Goal: Information Seeking & Learning: Learn about a topic

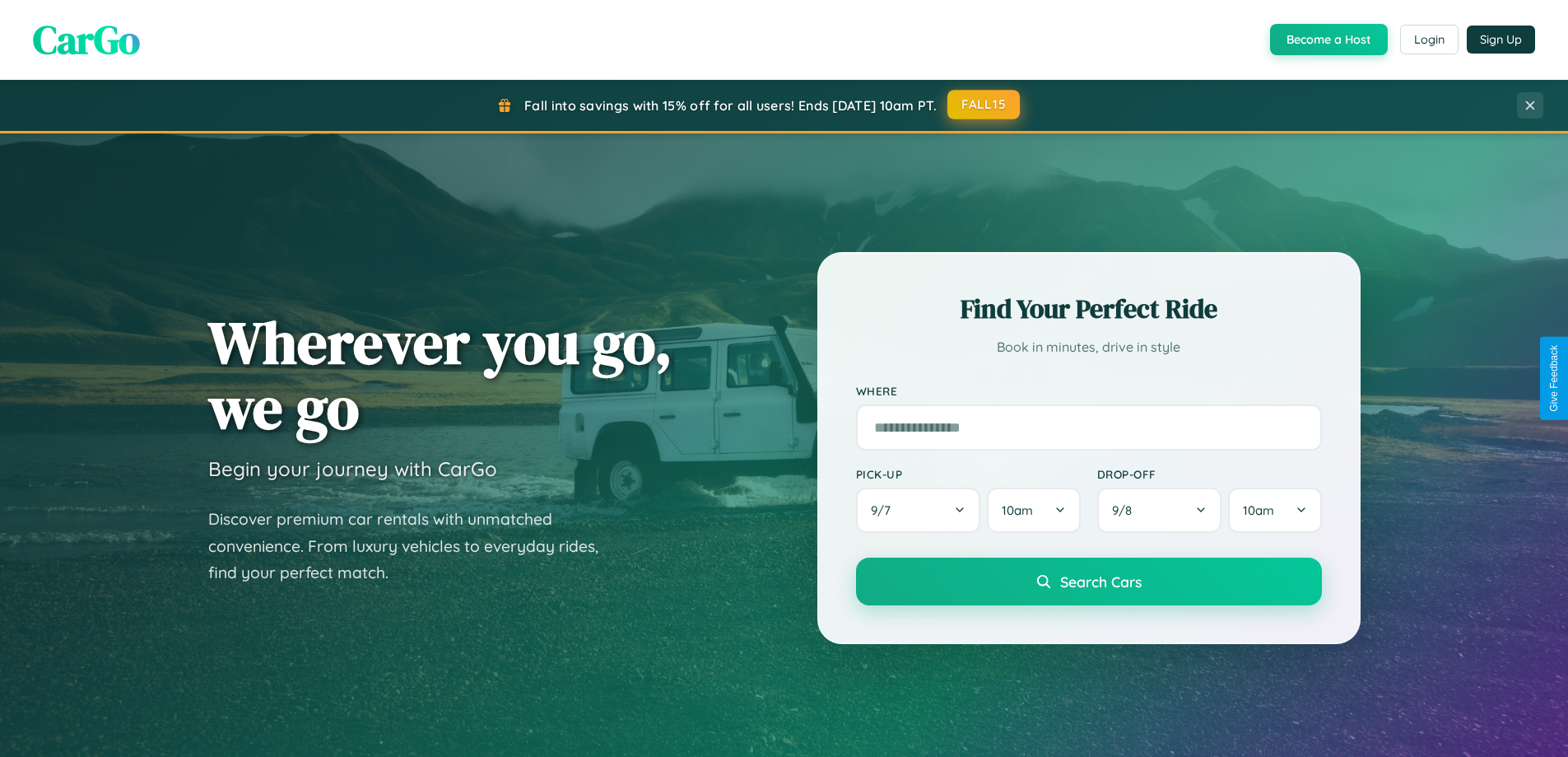
click at [985, 105] on button "FALL15" at bounding box center [984, 104] width 73 height 29
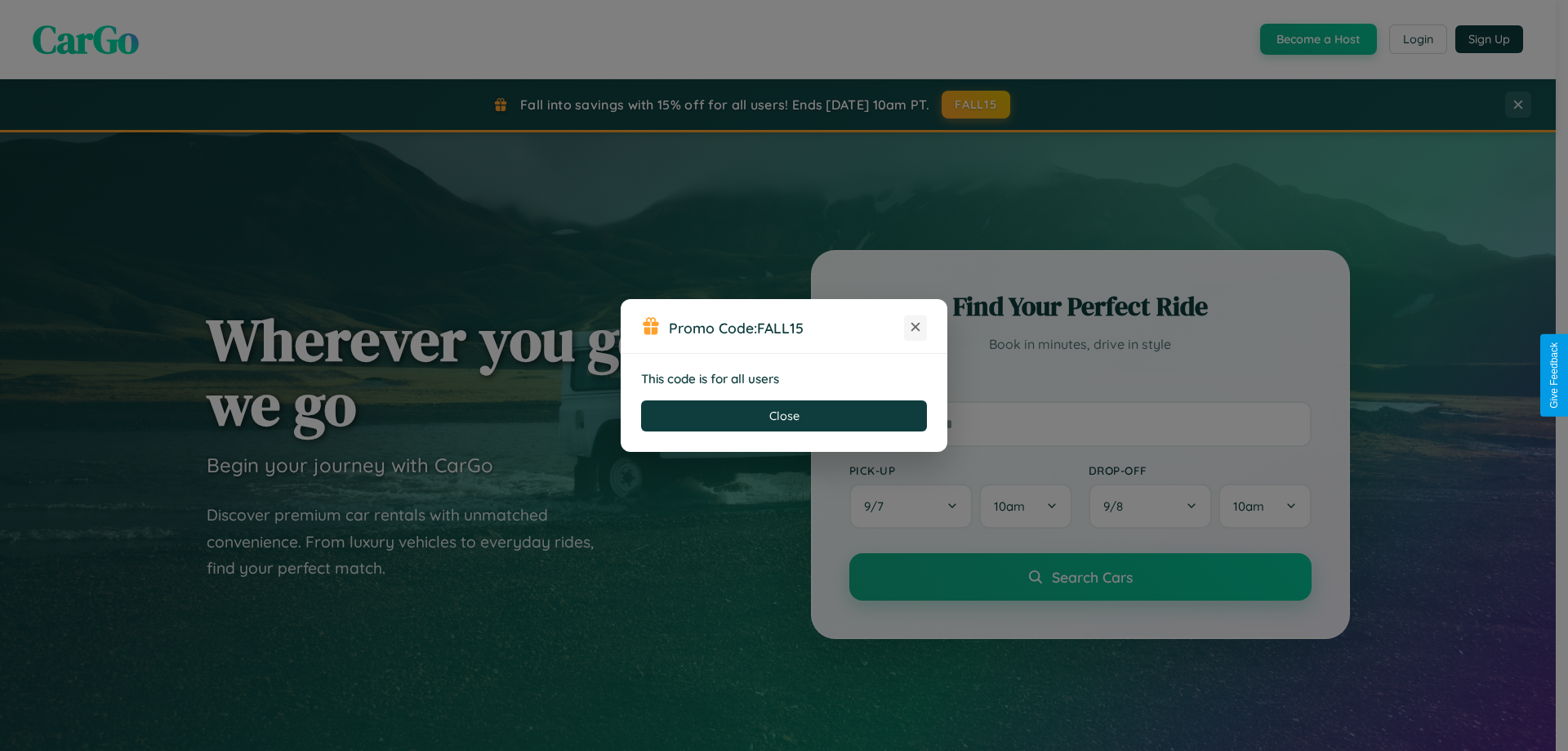
click at [915, 327] on icon at bounding box center [915, 326] width 17 height 17
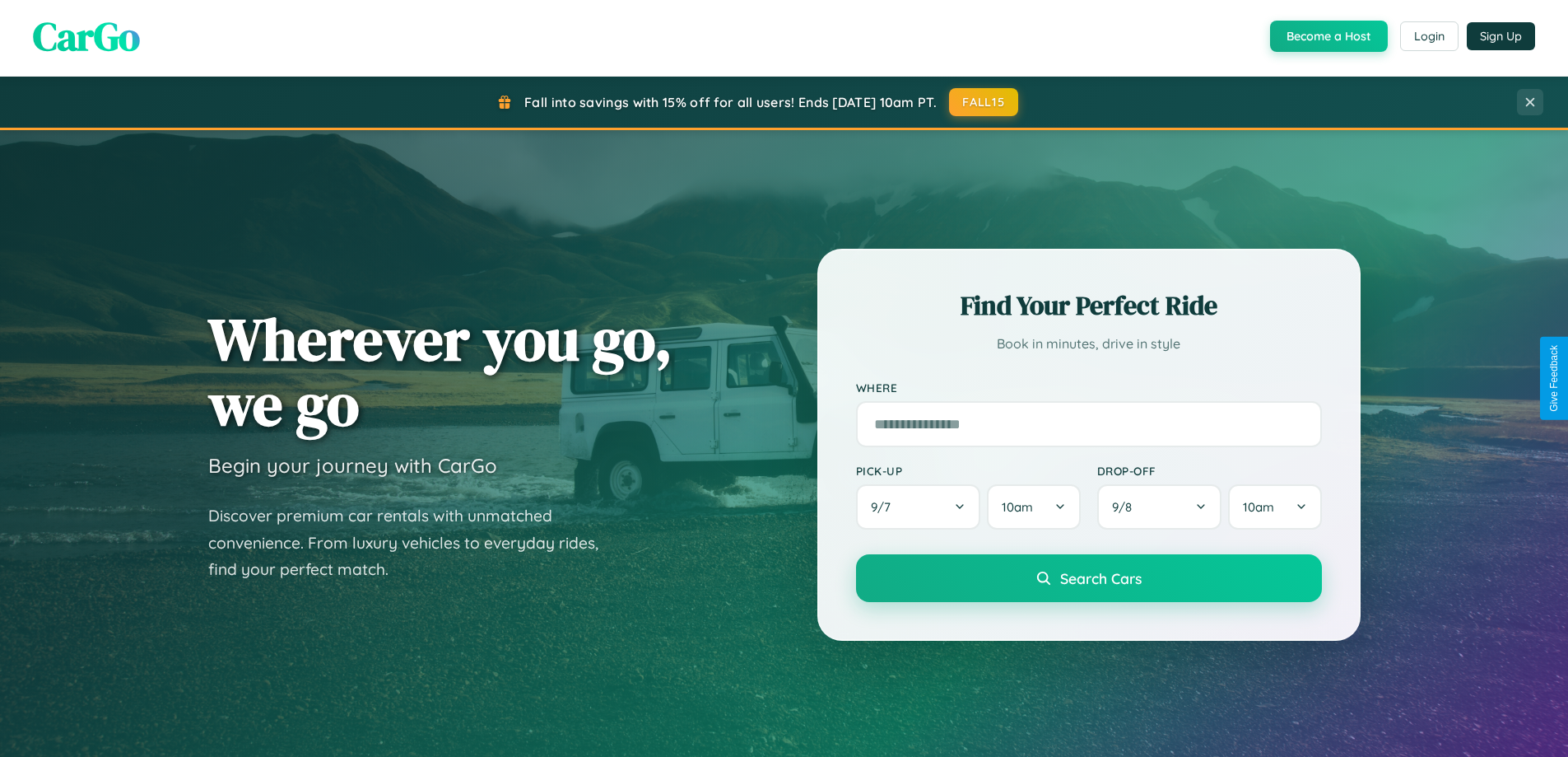
scroll to position [3168, 0]
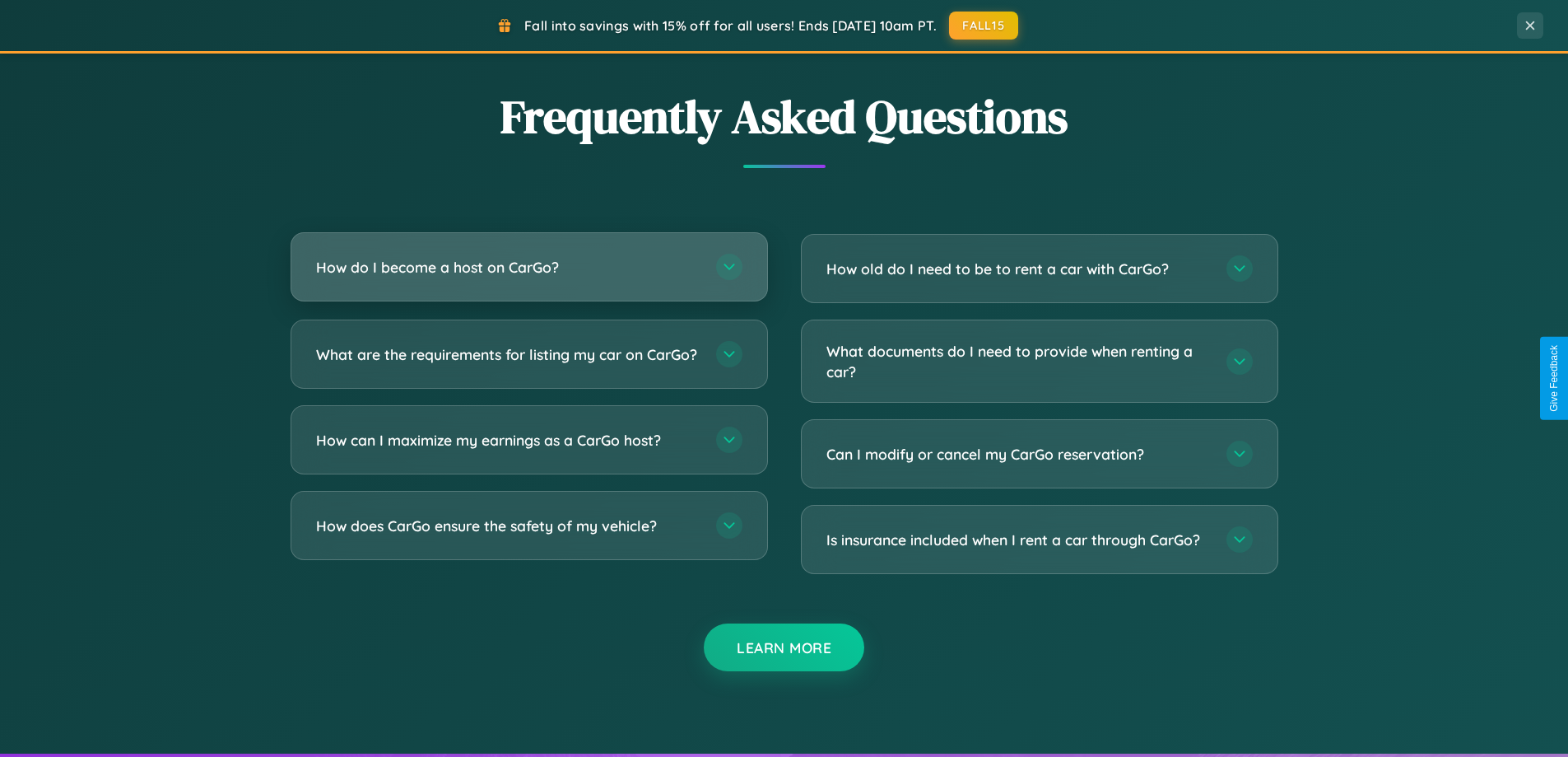
click at [528, 268] on h3 "How do I become a host on CarGo?" at bounding box center [508, 267] width 384 height 20
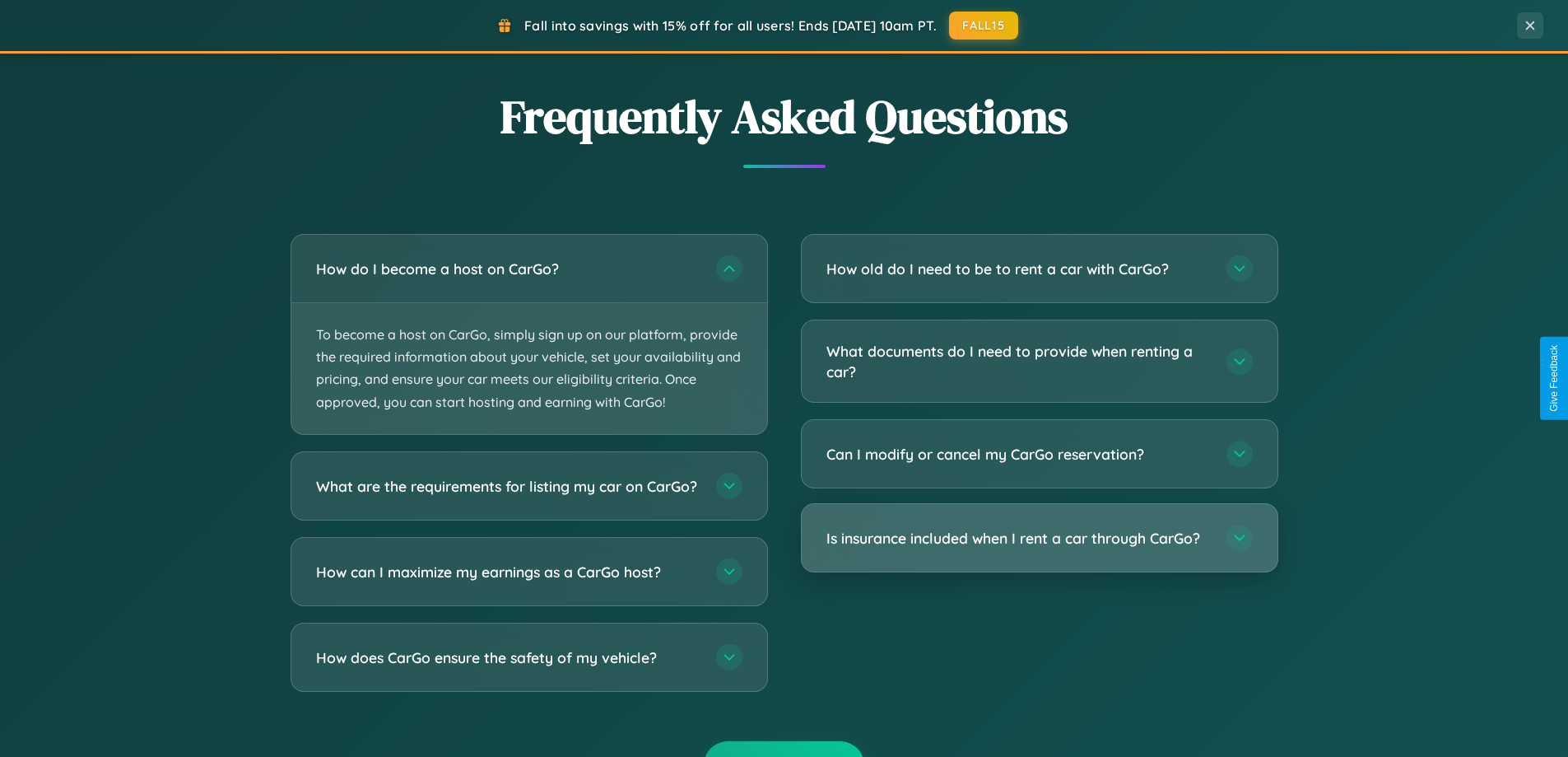
click at [1039, 538] on h3 "Is insurance included when I rent a car through CarGo?" at bounding box center [1018, 537] width 384 height 20
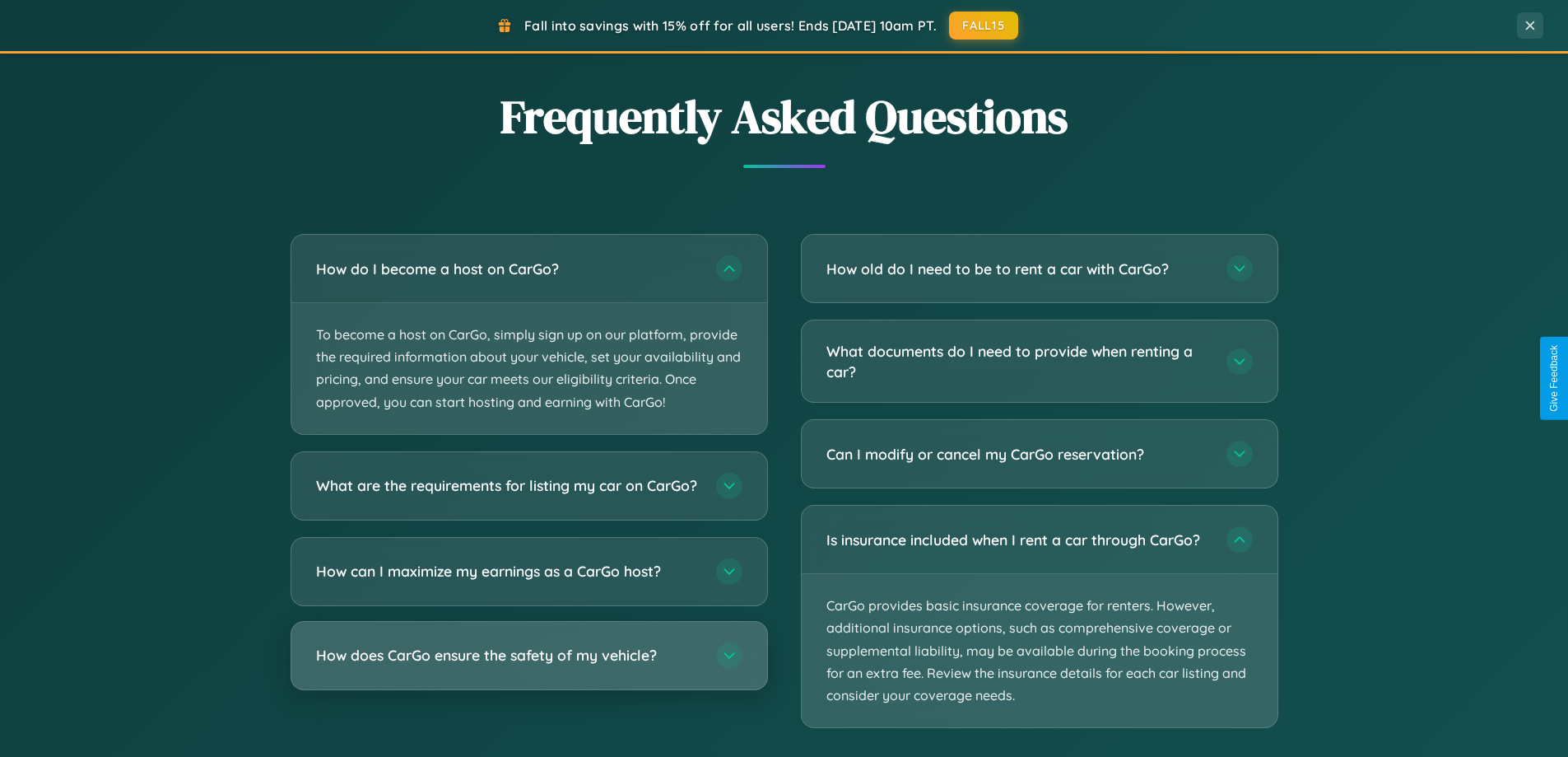
click at [528, 665] on h3 "How does CarGo ensure the safety of my vehicle?" at bounding box center [508, 654] width 384 height 20
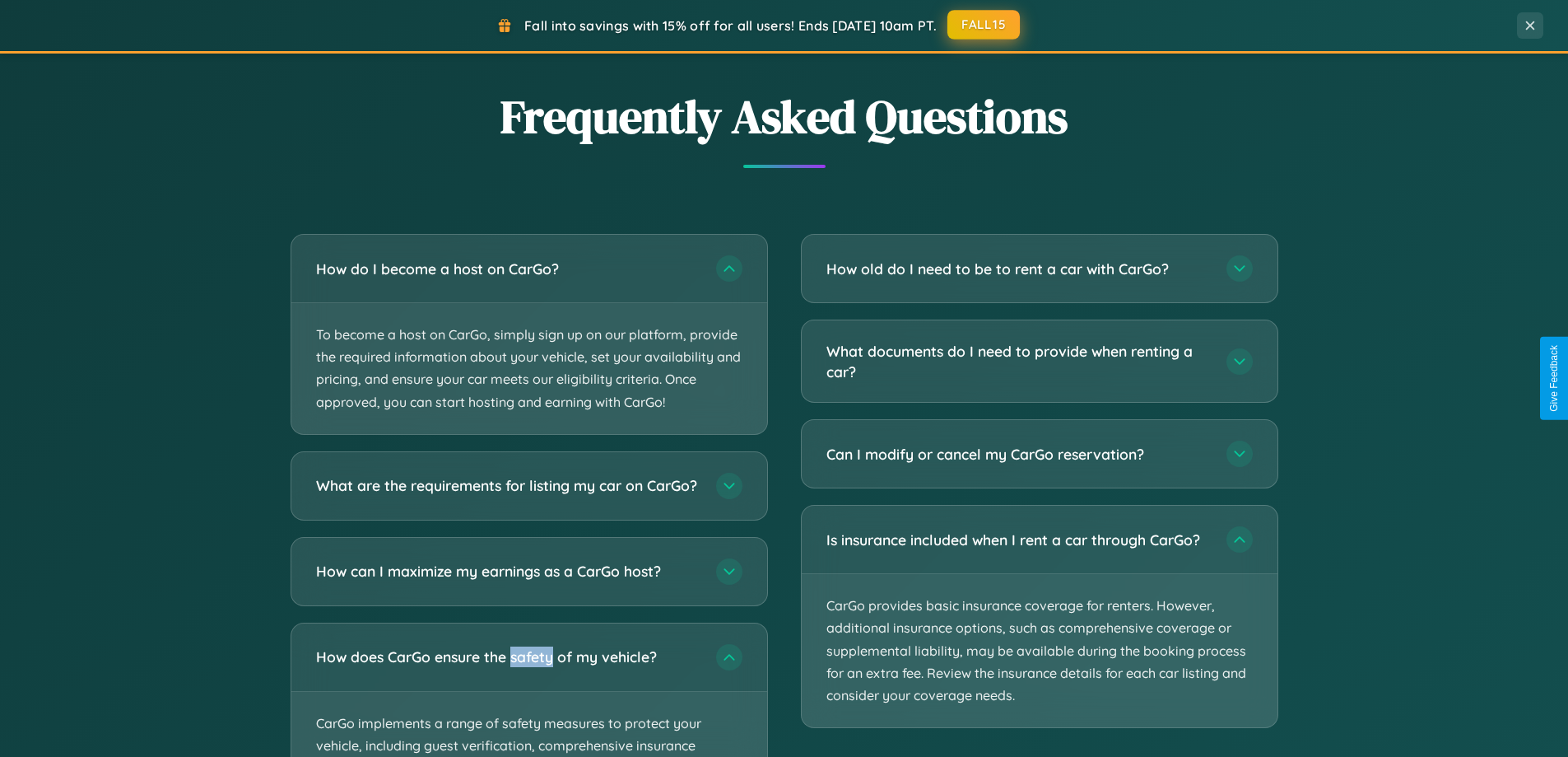
click at [985, 25] on button "FALL15" at bounding box center [984, 24] width 73 height 29
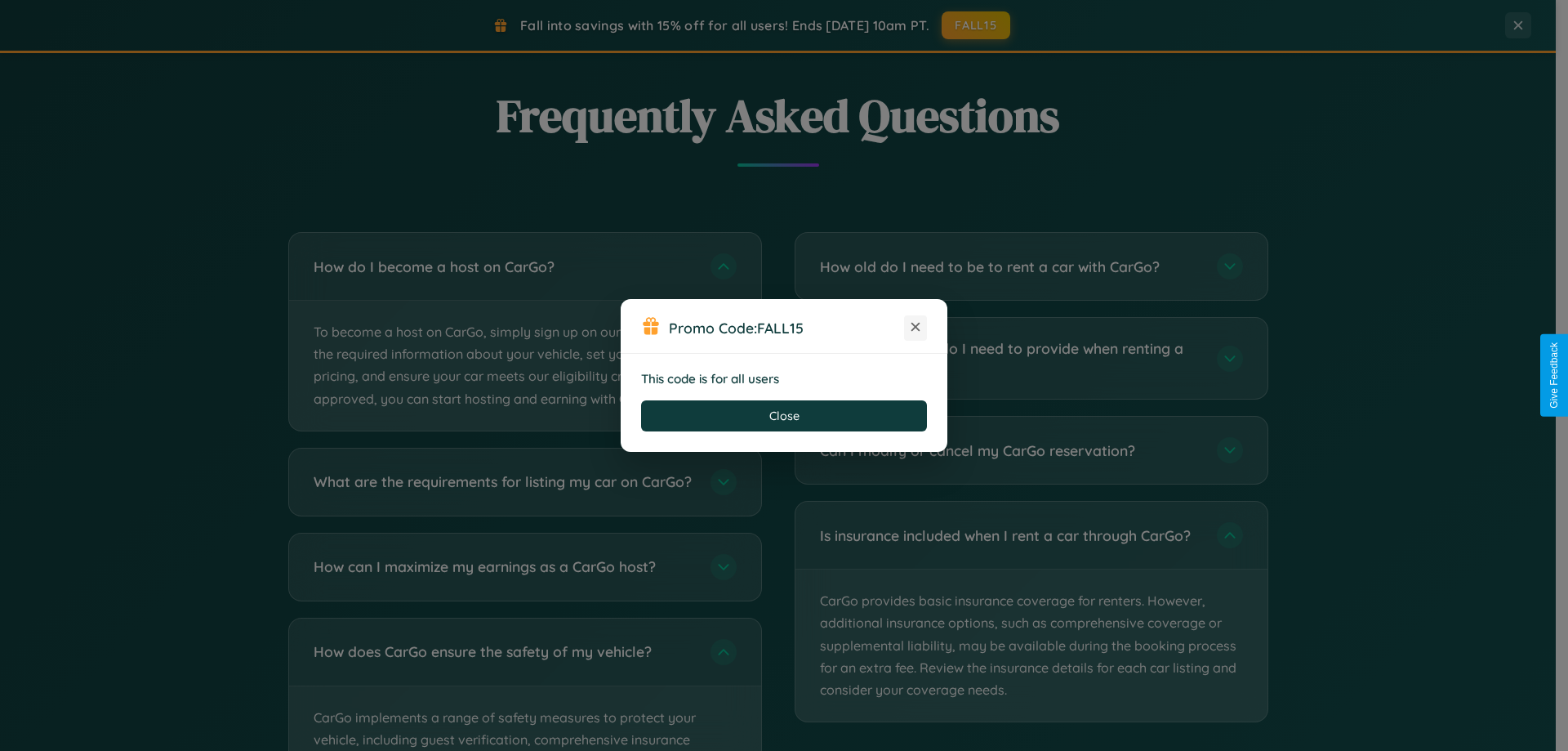
click at [915, 327] on icon at bounding box center [915, 326] width 17 height 17
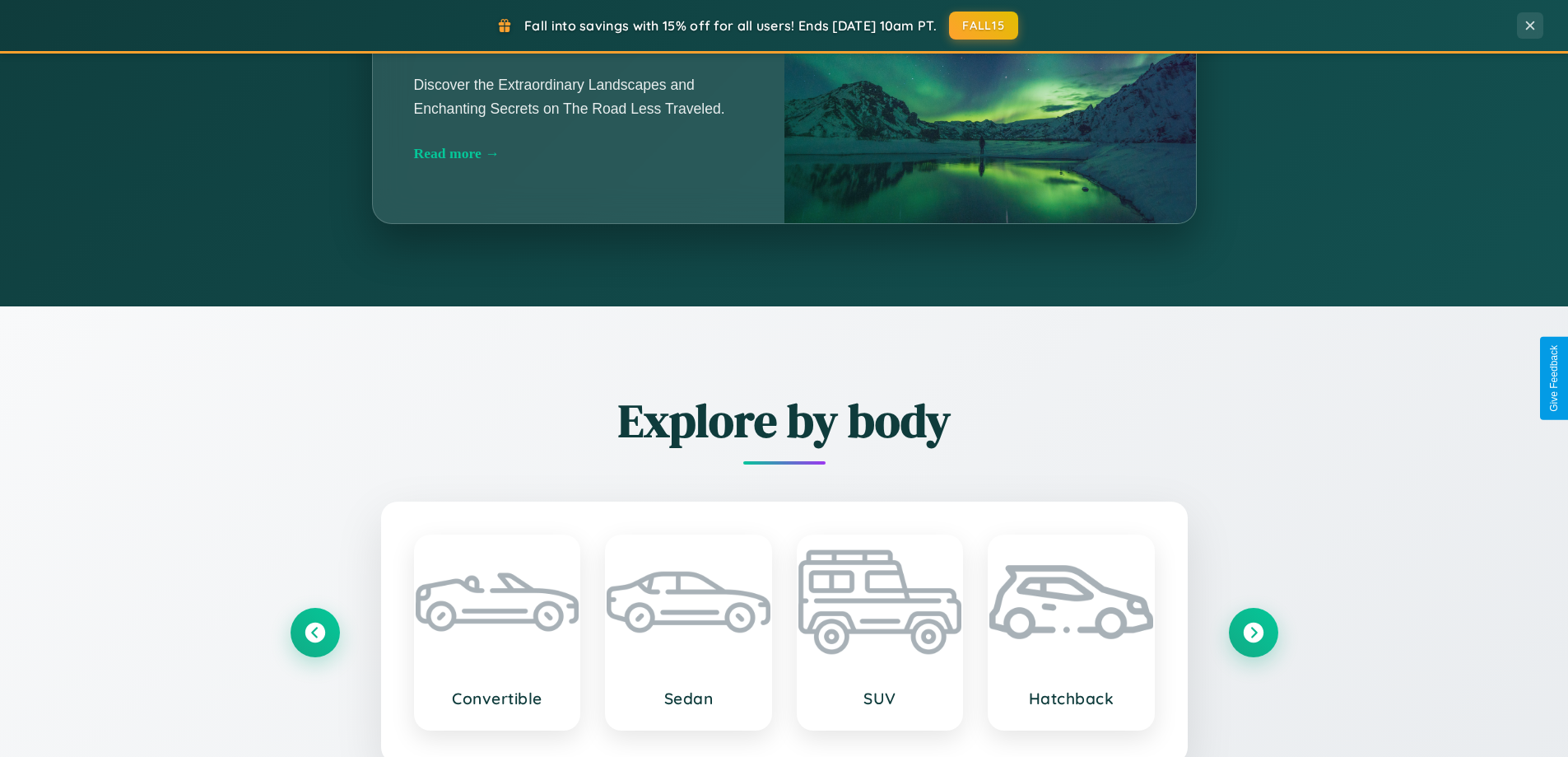
scroll to position [1133, 0]
